Goal: Task Accomplishment & Management: Complete application form

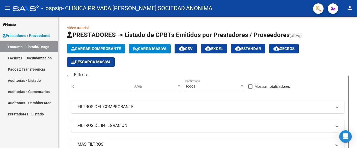
click at [34, 58] on link "Facturas - Documentación" at bounding box center [29, 58] width 58 height 11
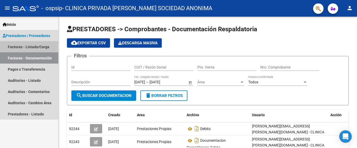
click at [27, 45] on link "Facturas - Listado/Carga" at bounding box center [29, 46] width 58 height 11
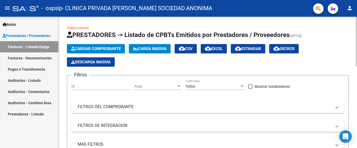
click at [82, 47] on span "Cargar Comprobante" at bounding box center [96, 49] width 50 height 5
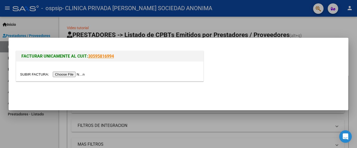
click at [75, 75] on input "file" at bounding box center [53, 74] width 66 height 5
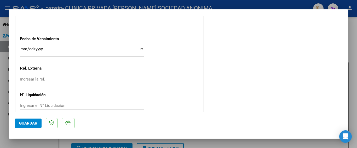
scroll to position [290, 0]
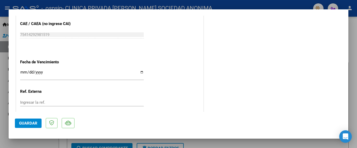
click at [22, 71] on input "Ingresar la fecha" at bounding box center [82, 74] width 124 height 8
click at [139, 70] on input "Ingresar la fecha" at bounding box center [82, 74] width 124 height 8
type input "[DATE]"
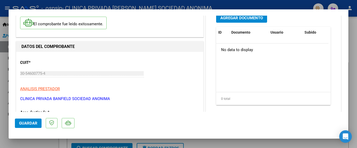
scroll to position [0, 0]
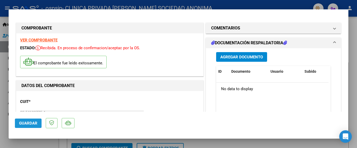
click at [28, 124] on span "Guardar" at bounding box center [28, 123] width 18 height 5
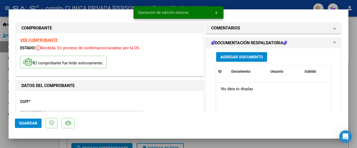
click at [234, 56] on span "Agregar Documento" at bounding box center [241, 57] width 43 height 5
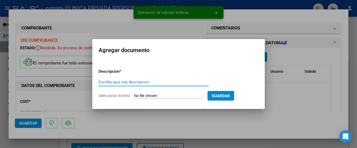
click at [144, 83] on input "Escriba aquí una descripcion" at bounding box center [154, 82] width 110 height 5
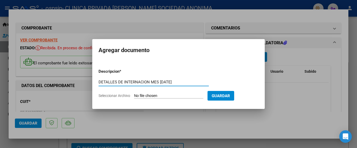
type input "DETALLES DE INTERNACION MES [DATE]"
click at [139, 96] on input "Seleccionar Archivo" at bounding box center [168, 96] width 69 height 5
type input "C:\fakepath\OSPSIP DETALLES-09.pdf"
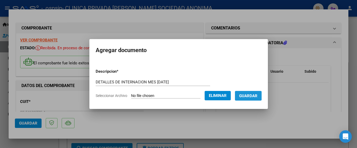
click at [247, 98] on span "Guardar" at bounding box center [248, 96] width 18 height 5
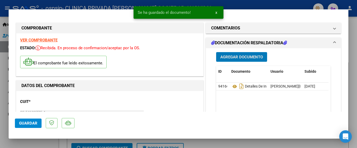
click at [227, 58] on span "Agregar Documento" at bounding box center [241, 57] width 43 height 5
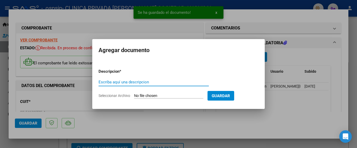
click at [164, 82] on input "Escriba aquí una descripcion" at bounding box center [154, 82] width 110 height 5
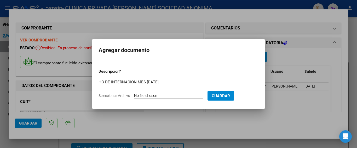
type input "HC DE INTERNACION MES [DATE]"
click at [157, 93] on form "Descripcion * HC DE INTERNACION MES [DATE] Escriba aquí una descripcion Selecci…" at bounding box center [179, 84] width 160 height 38
click at [164, 95] on input "Seleccionar Archivo" at bounding box center [168, 96] width 69 height 5
type input "C:\fakepath\OSPSIP HC-09.pdf"
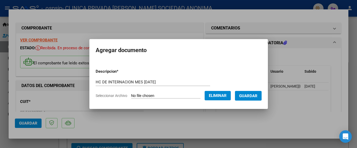
click at [245, 97] on span "Guardar" at bounding box center [248, 96] width 18 height 5
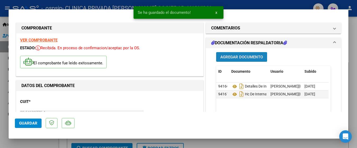
click at [230, 57] on span "Agregar Documento" at bounding box center [241, 57] width 43 height 5
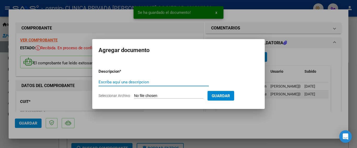
click at [126, 82] on input "Escriba aquí una descripcion" at bounding box center [154, 82] width 110 height 5
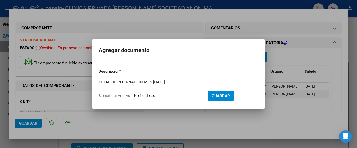
type input "TOTAL DE INTERNACION MES [DATE]"
click at [143, 94] on input "Seleccionar Archivo" at bounding box center [168, 96] width 69 height 5
type input "C:\fakepath\OSPSIP TOTAL-09.pdf"
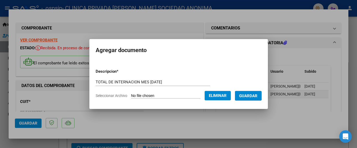
click at [264, 95] on mat-dialog-content "Descripcion * TOTAL DE INTERNACION MES [DATE] Escriba aquí una descripcion Sele…" at bounding box center [178, 82] width 179 height 42
click at [257, 94] on span "Guardar" at bounding box center [248, 96] width 18 height 5
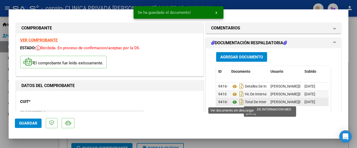
click at [232, 103] on icon at bounding box center [234, 102] width 7 height 6
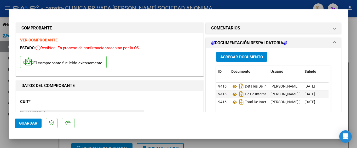
click at [35, 122] on span "Guardar" at bounding box center [28, 123] width 18 height 5
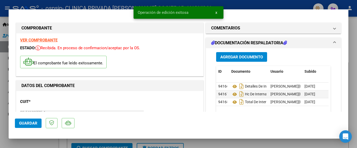
click at [305, 53] on div "Agregar Documento" at bounding box center [273, 57] width 115 height 10
click at [352, 47] on div at bounding box center [178, 74] width 357 height 148
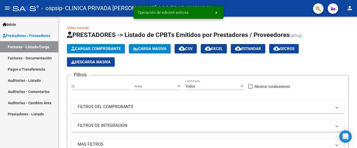
click at [23, 59] on link "Facturas - Documentación" at bounding box center [29, 58] width 58 height 11
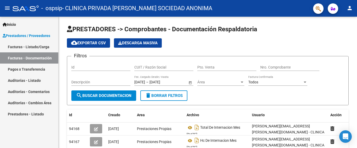
drag, startPoint x: 25, startPoint y: 47, endPoint x: 12, endPoint y: 56, distance: 16.2
click at [25, 47] on link "Facturas - Listado/Carga" at bounding box center [29, 46] width 58 height 11
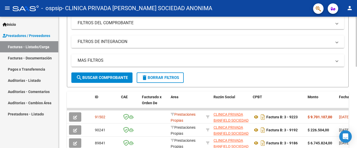
scroll to position [101, 0]
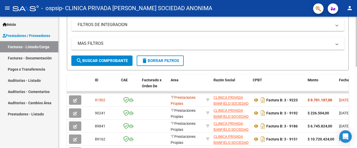
click at [351, 93] on div "Video tutorial PRESTADORES -> Listado de CPBTs Emitidos por Prestadores / Prove…" at bounding box center [209, 86] width 300 height 341
